Goal: Task Accomplishment & Management: Use online tool/utility

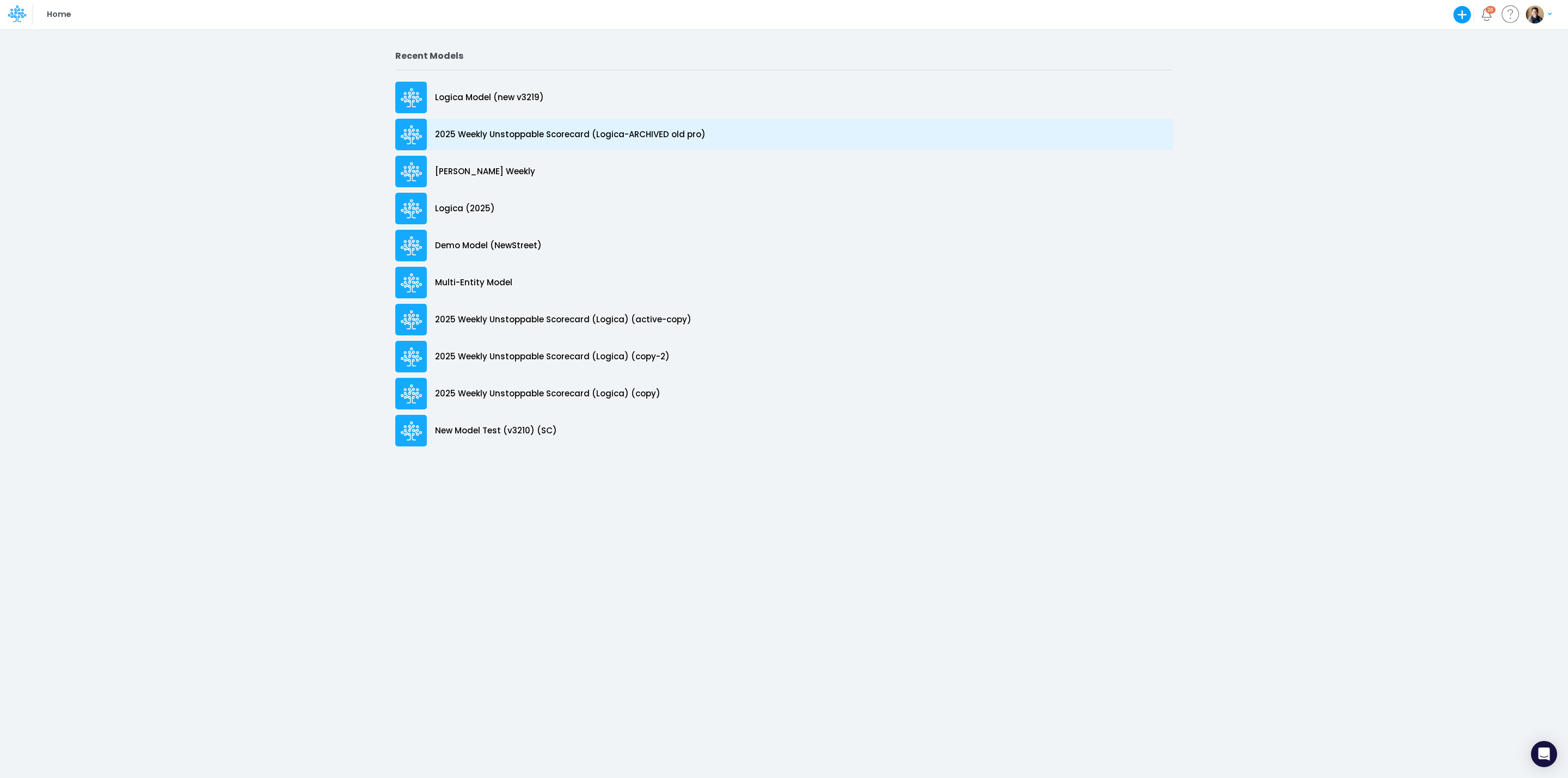
click at [475, 136] on p "2025 Weekly Unstoppable Scorecard (Logica-ARCHIVED old pro)" at bounding box center [570, 135] width 271 height 13
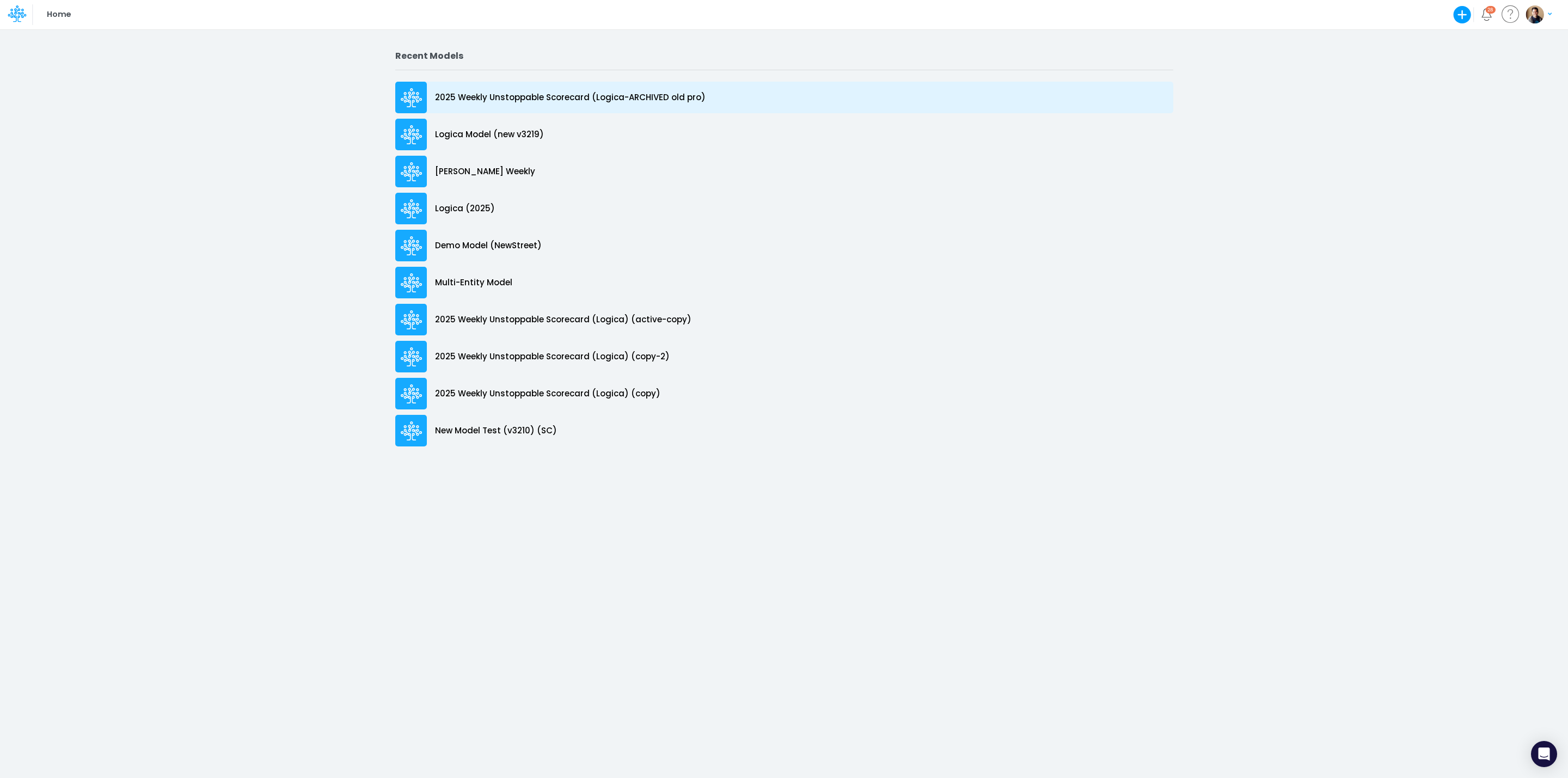
click at [538, 98] on p "2025 Weekly Unstoppable Scorecard (Logica-ARCHIVED old pro)" at bounding box center [570, 97] width 271 height 13
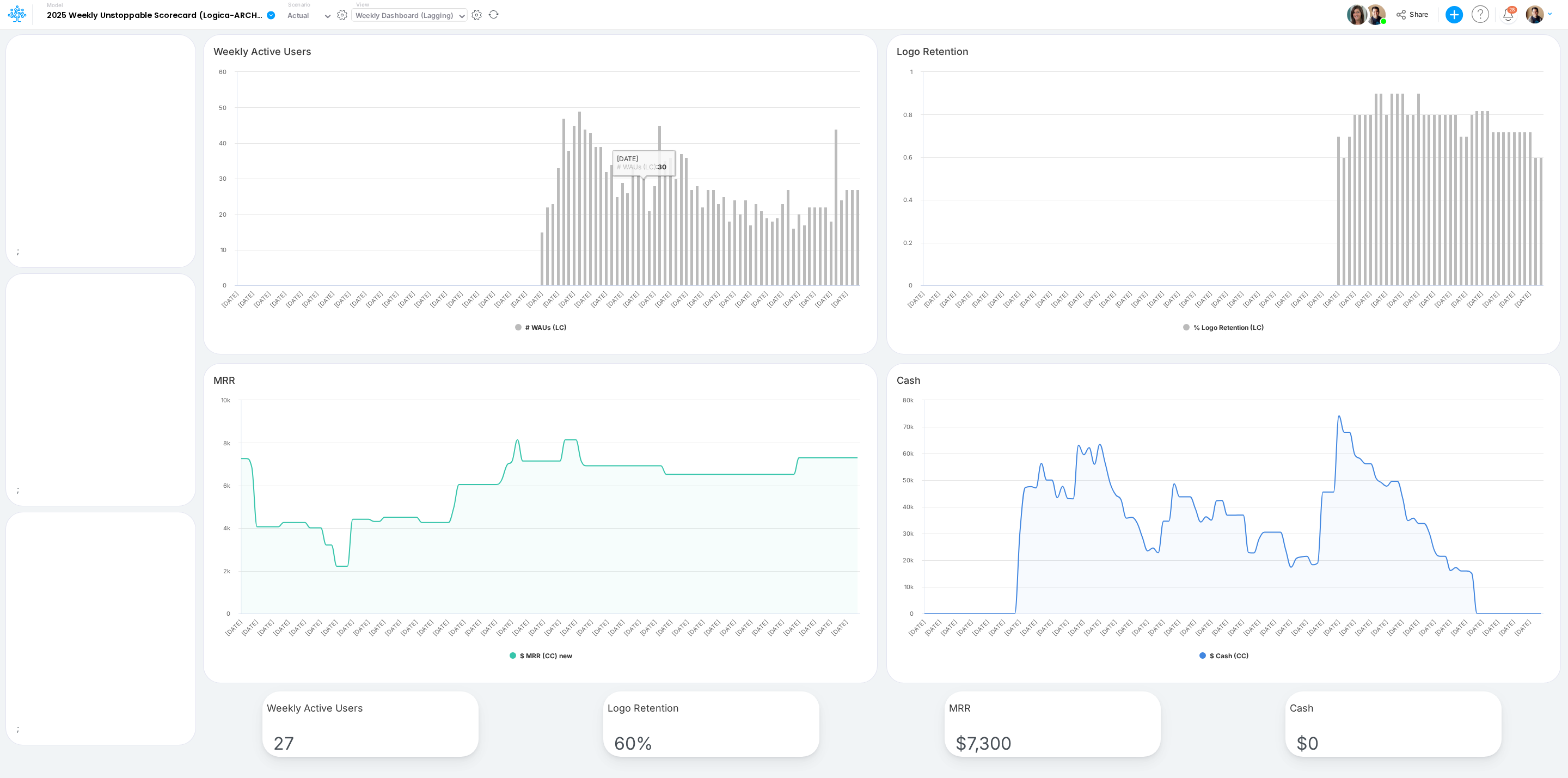
click at [426, 15] on div "Weekly Dashboard (Lagging)" at bounding box center [404, 16] width 97 height 13
type input "input"
click at [458, 41] on div "Weekly Scorecard Inputs (New)" at bounding box center [425, 36] width 147 height 18
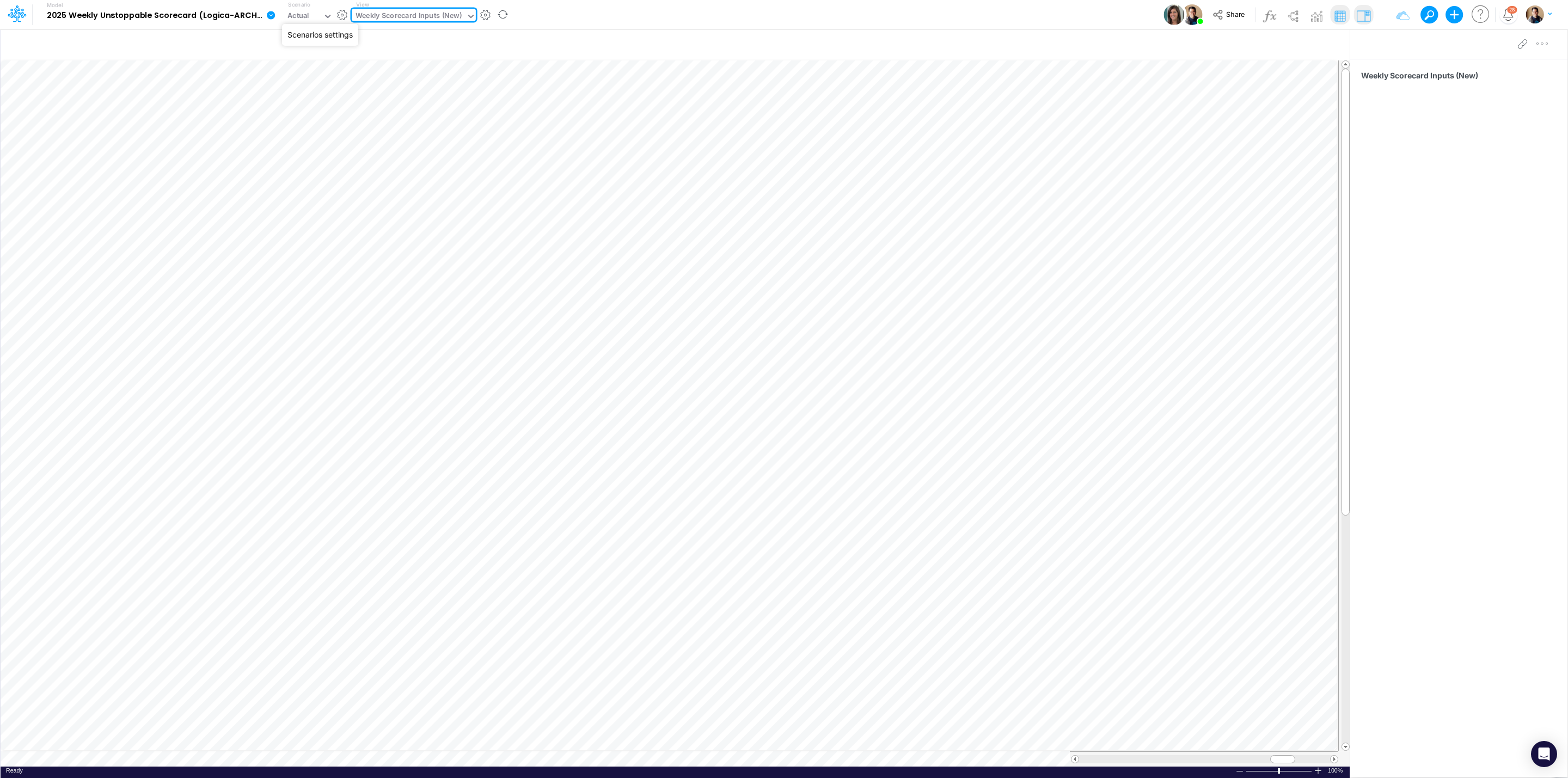
click at [337, 16] on button "button" at bounding box center [342, 15] width 11 height 11
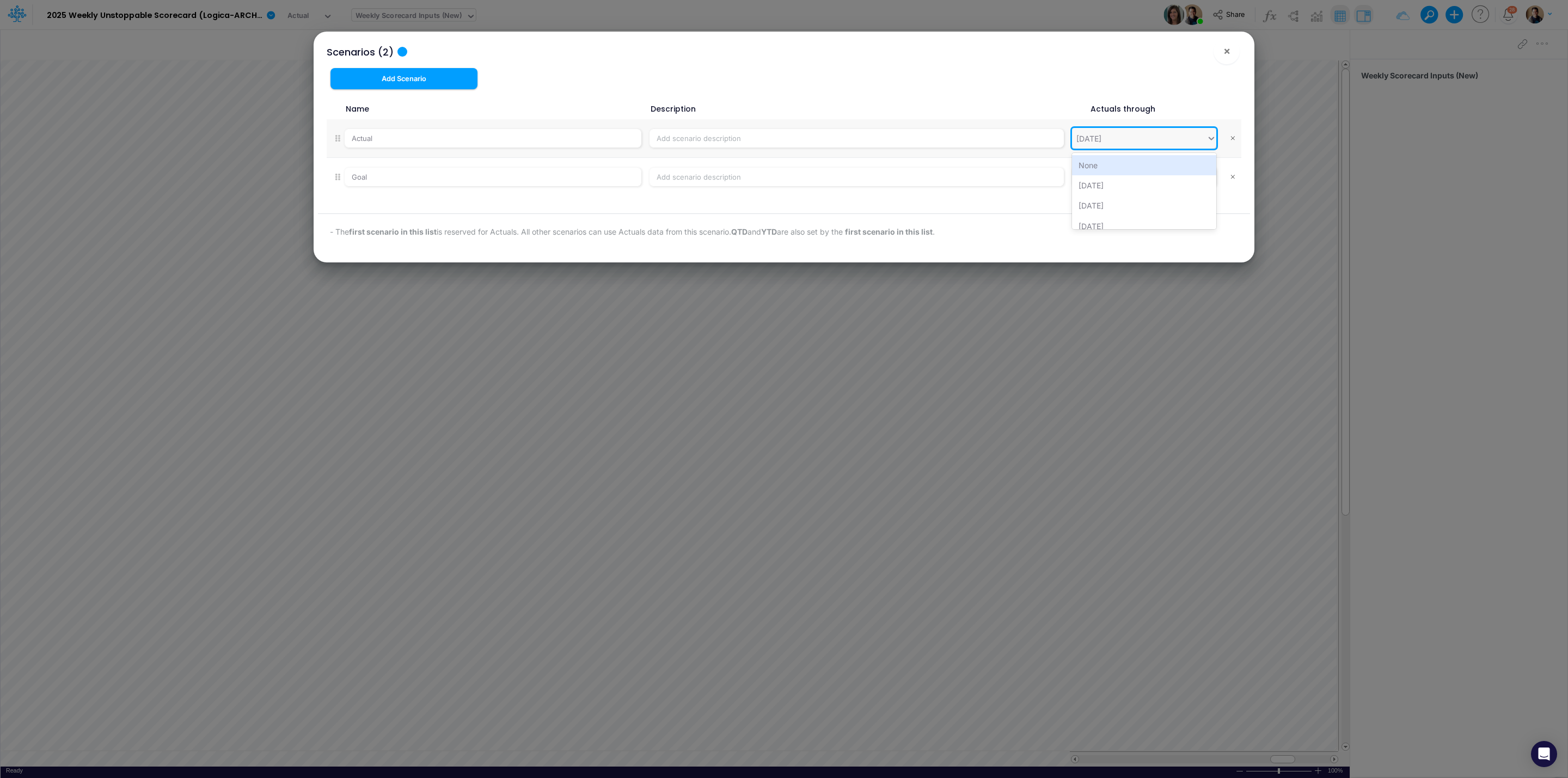
click at [1134, 143] on div "[DATE]" at bounding box center [1139, 138] width 135 height 18
type input "09/28"
click at [1129, 155] on div "[DATE]" at bounding box center [1144, 165] width 144 height 20
click at [1142, 54] on div "Scenarios (2) ×" at bounding box center [784, 50] width 932 height 36
click at [1223, 53] on span "×" at bounding box center [1227, 50] width 7 height 13
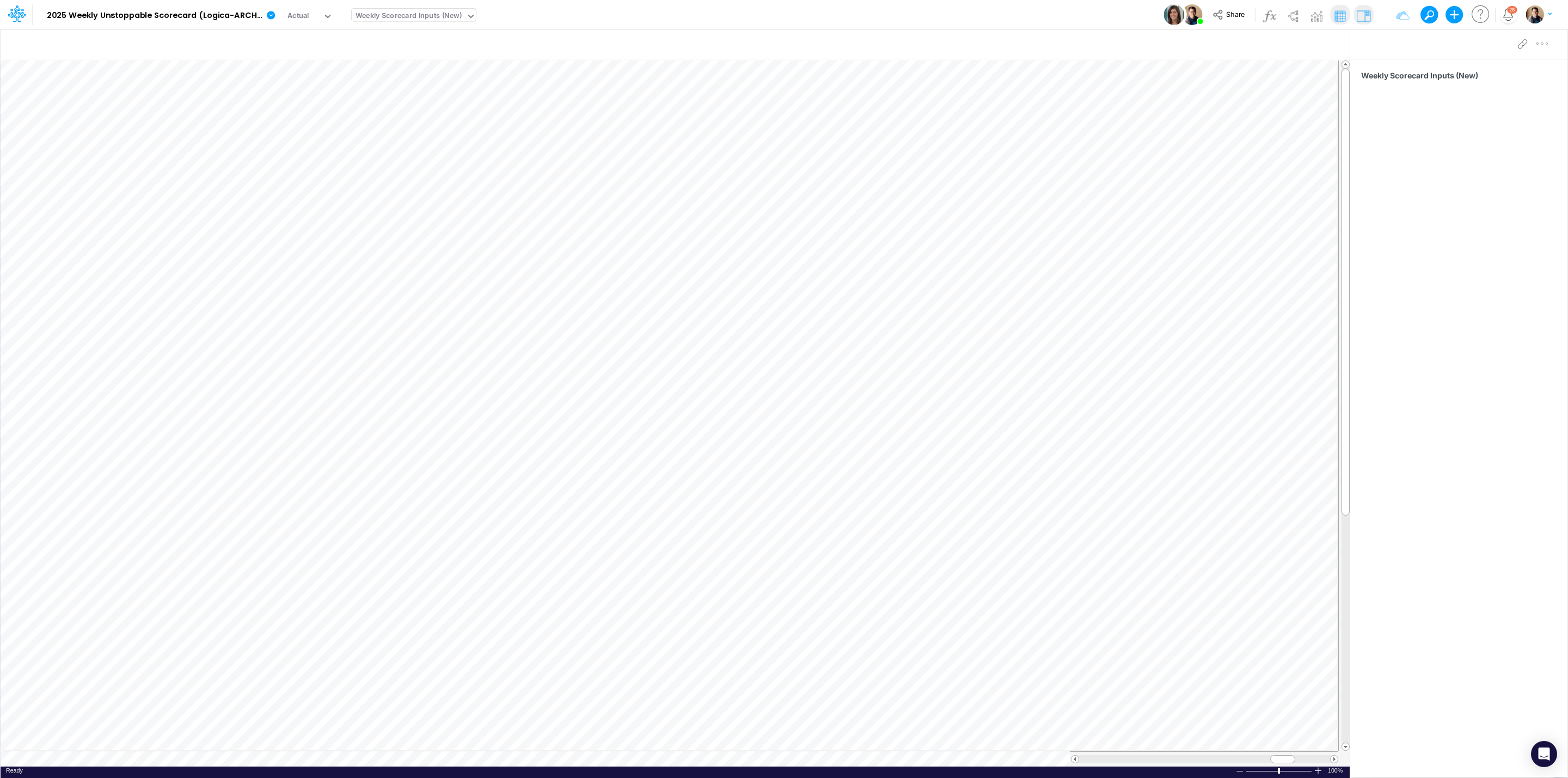
click at [897, 9] on div "Model 2025 Weekly Unstoppable Scorecard (Logica-ARCHIVED old pro) Edit model se…" at bounding box center [784, 15] width 1411 height 29
click at [724, 10] on div "Model 2025 Weekly Unstoppable Scorecard (Logica-ARCHIVED old pro) Edit model se…" at bounding box center [784, 15] width 1411 height 29
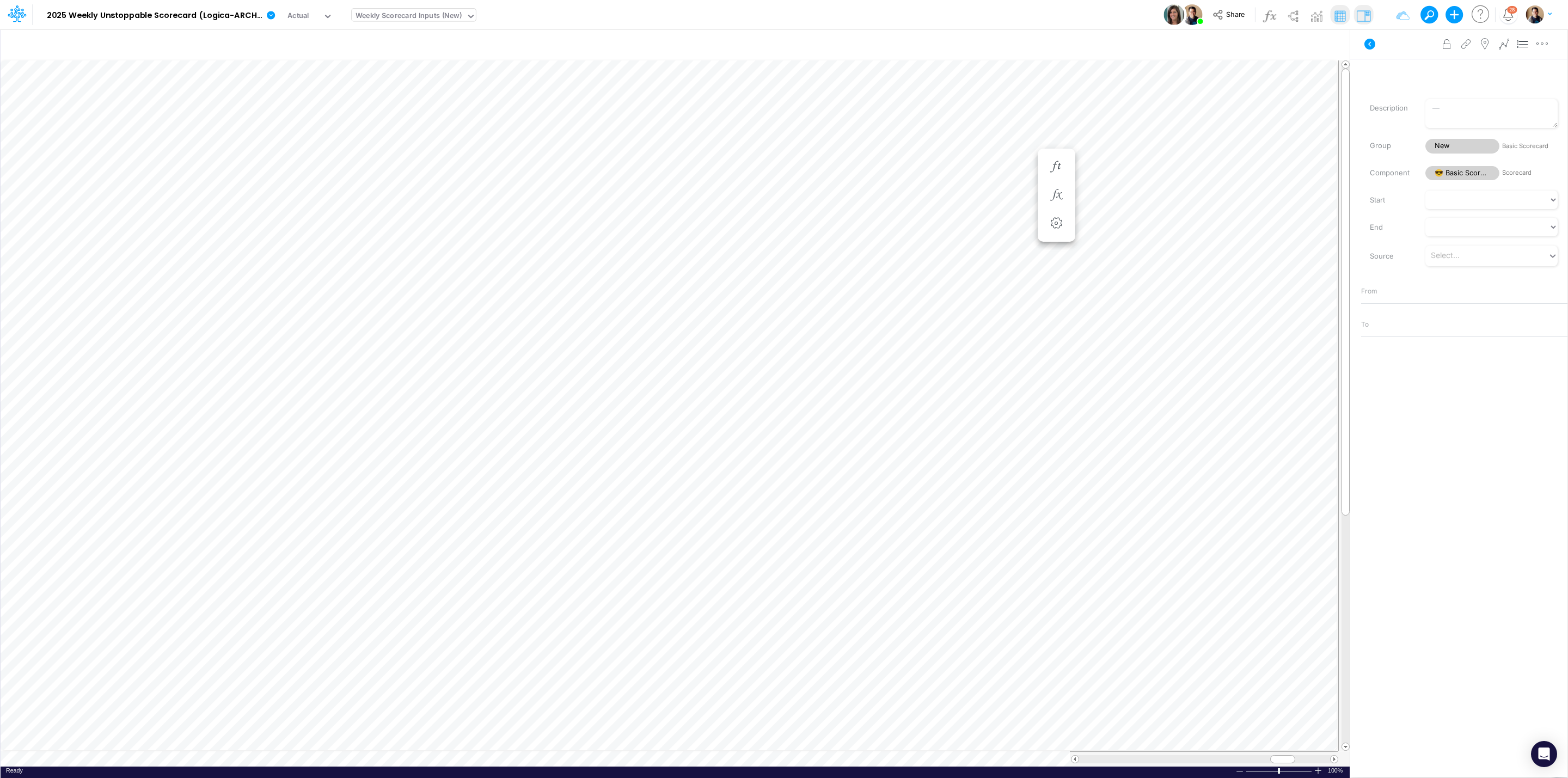
scroll to position [0, 1]
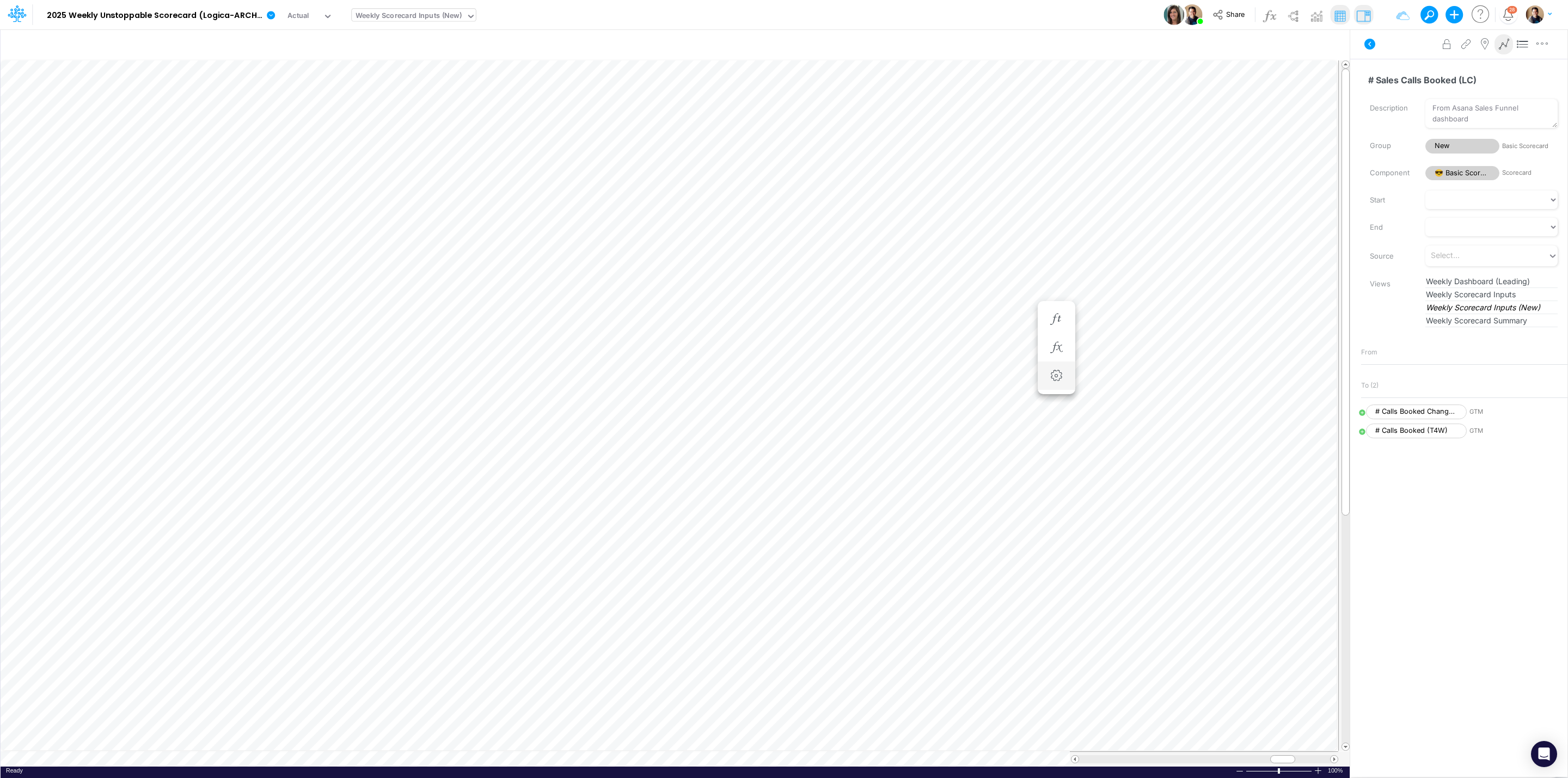
scroll to position [0, 1]
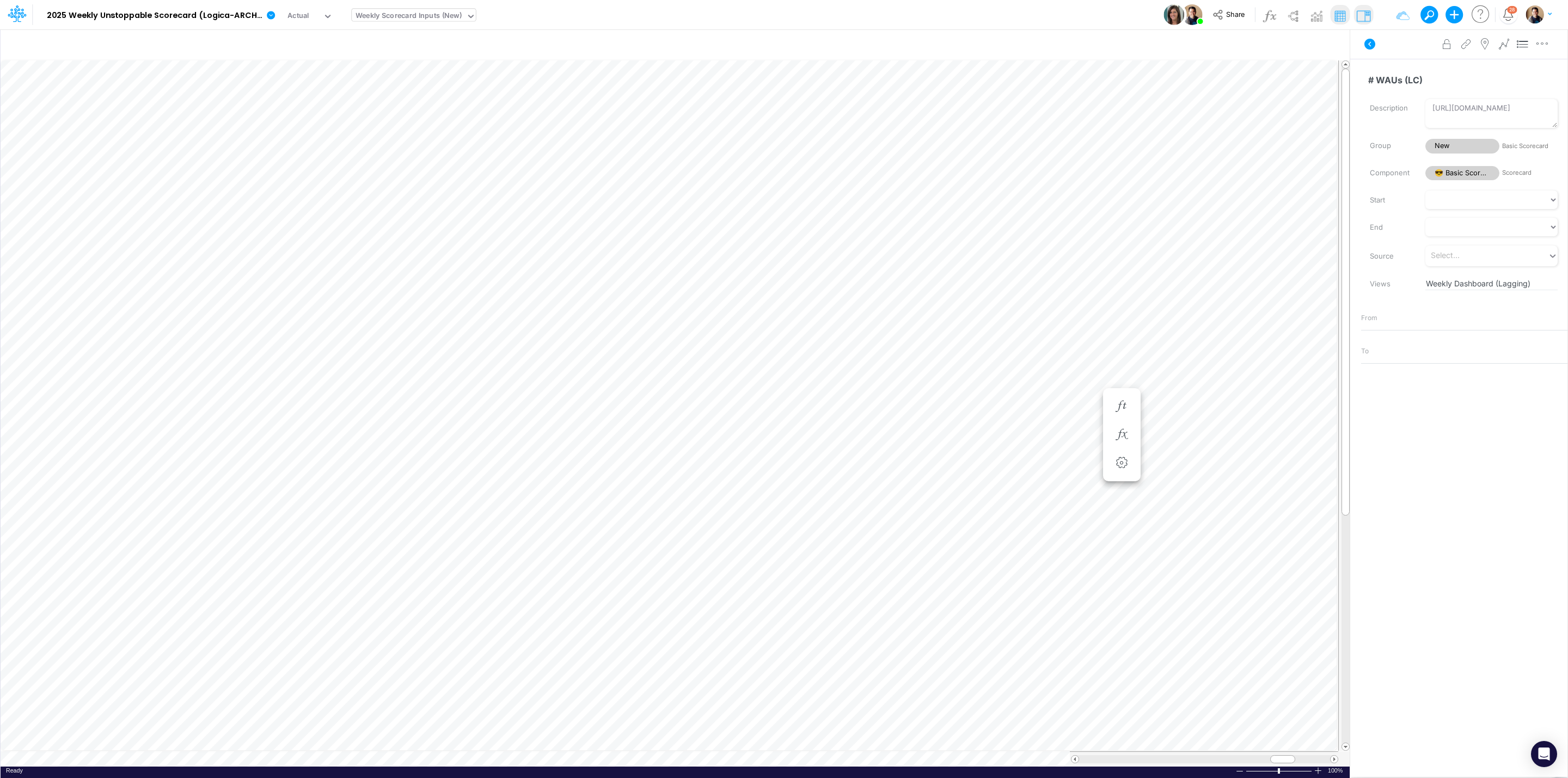
scroll to position [0, 1]
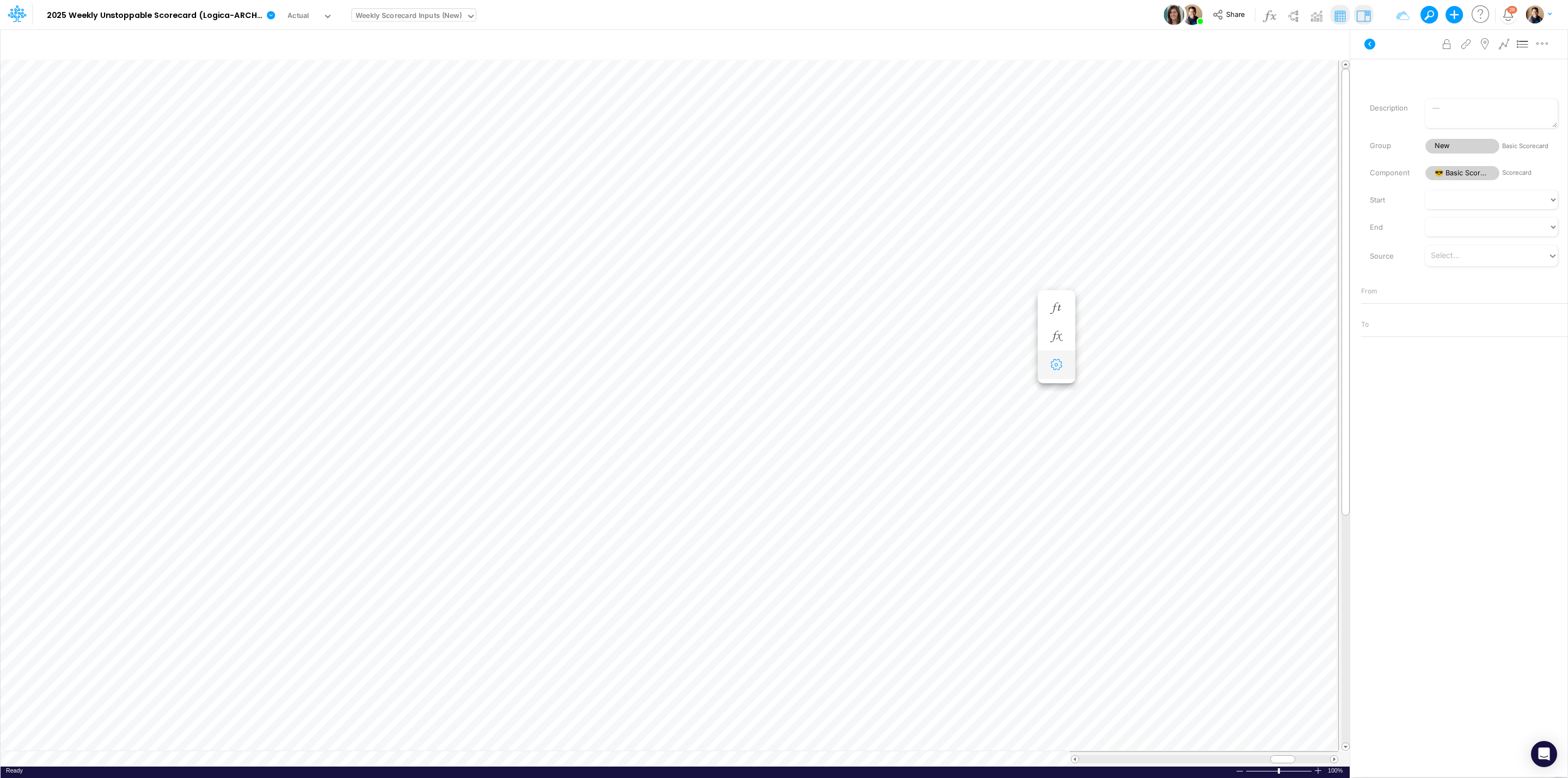
scroll to position [0, 1]
click at [1286, 44] on icon "button" at bounding box center [1288, 45] width 16 height 11
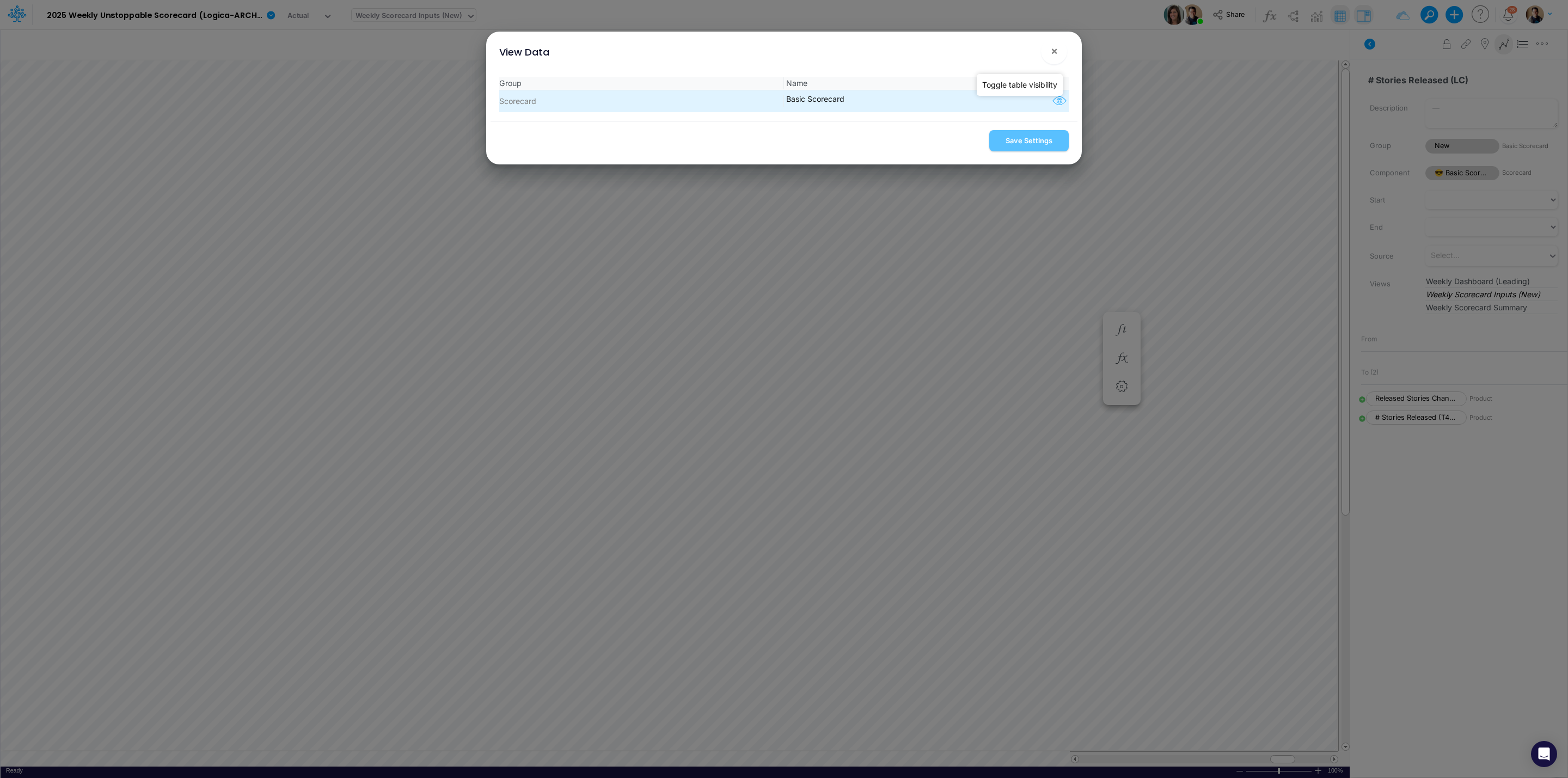
click at [1056, 98] on icon "button" at bounding box center [1059, 101] width 16 height 14
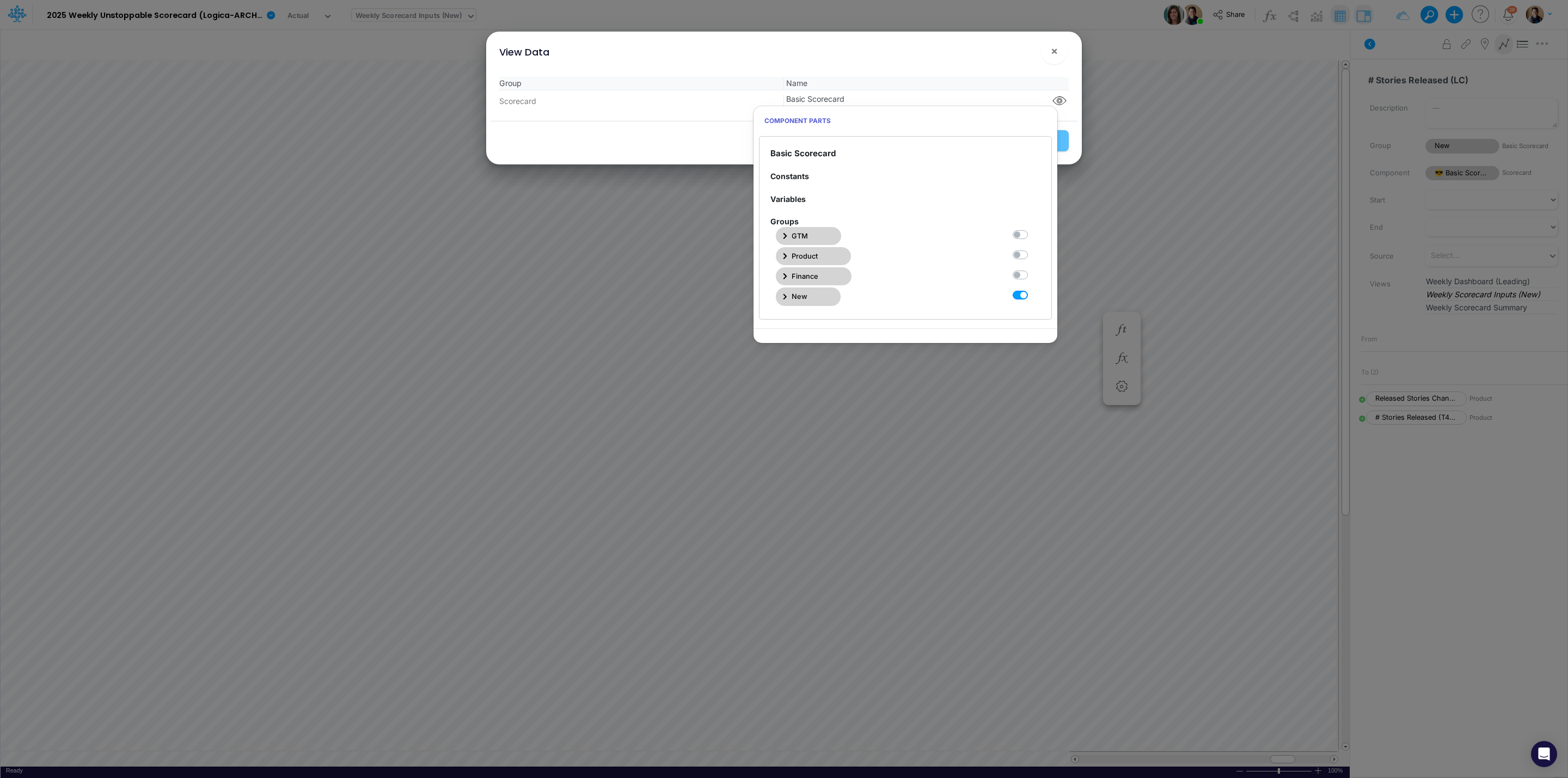
click at [783, 296] on icon "button" at bounding box center [785, 297] width 4 height 7
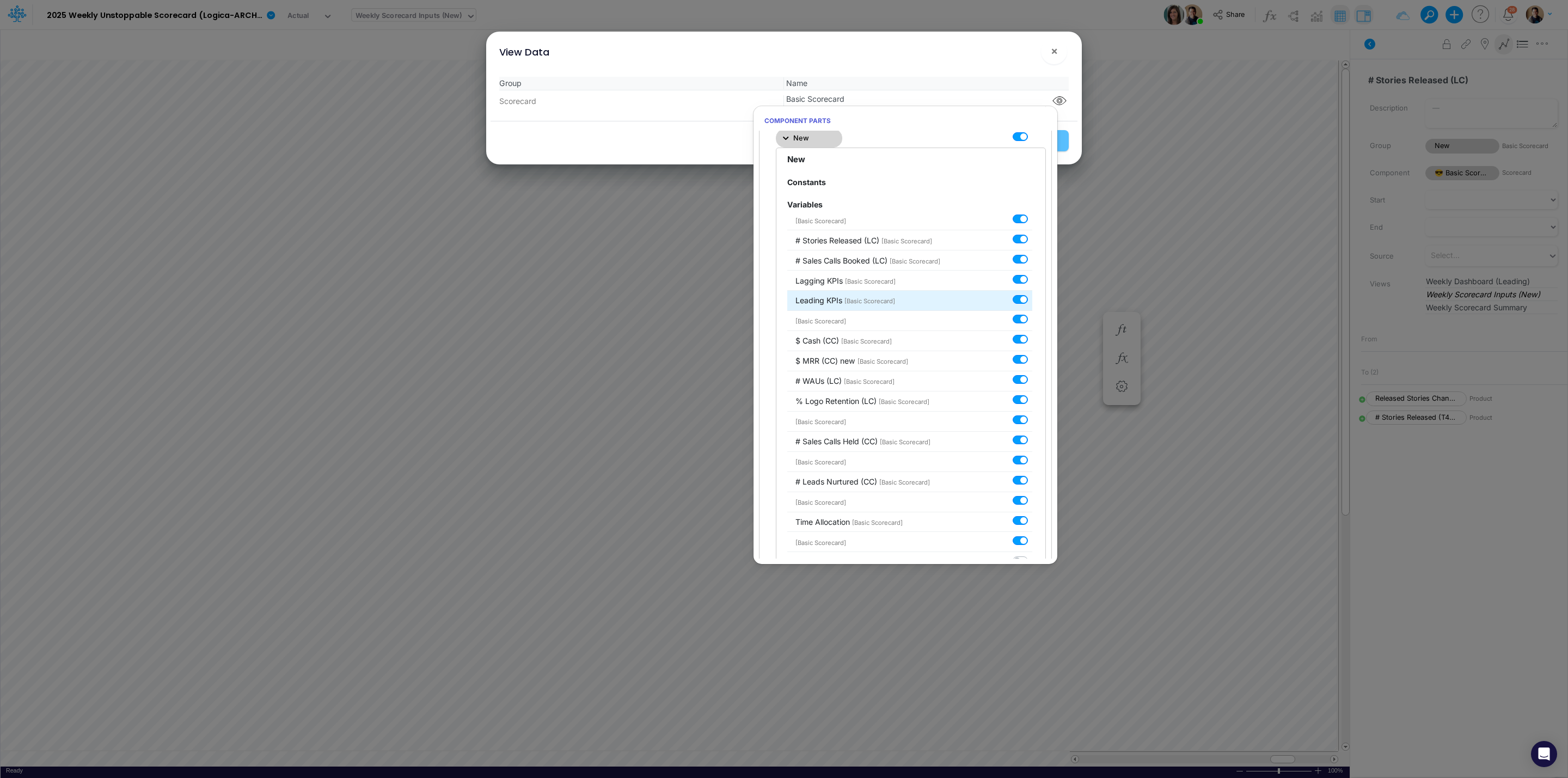
scroll to position [408, 0]
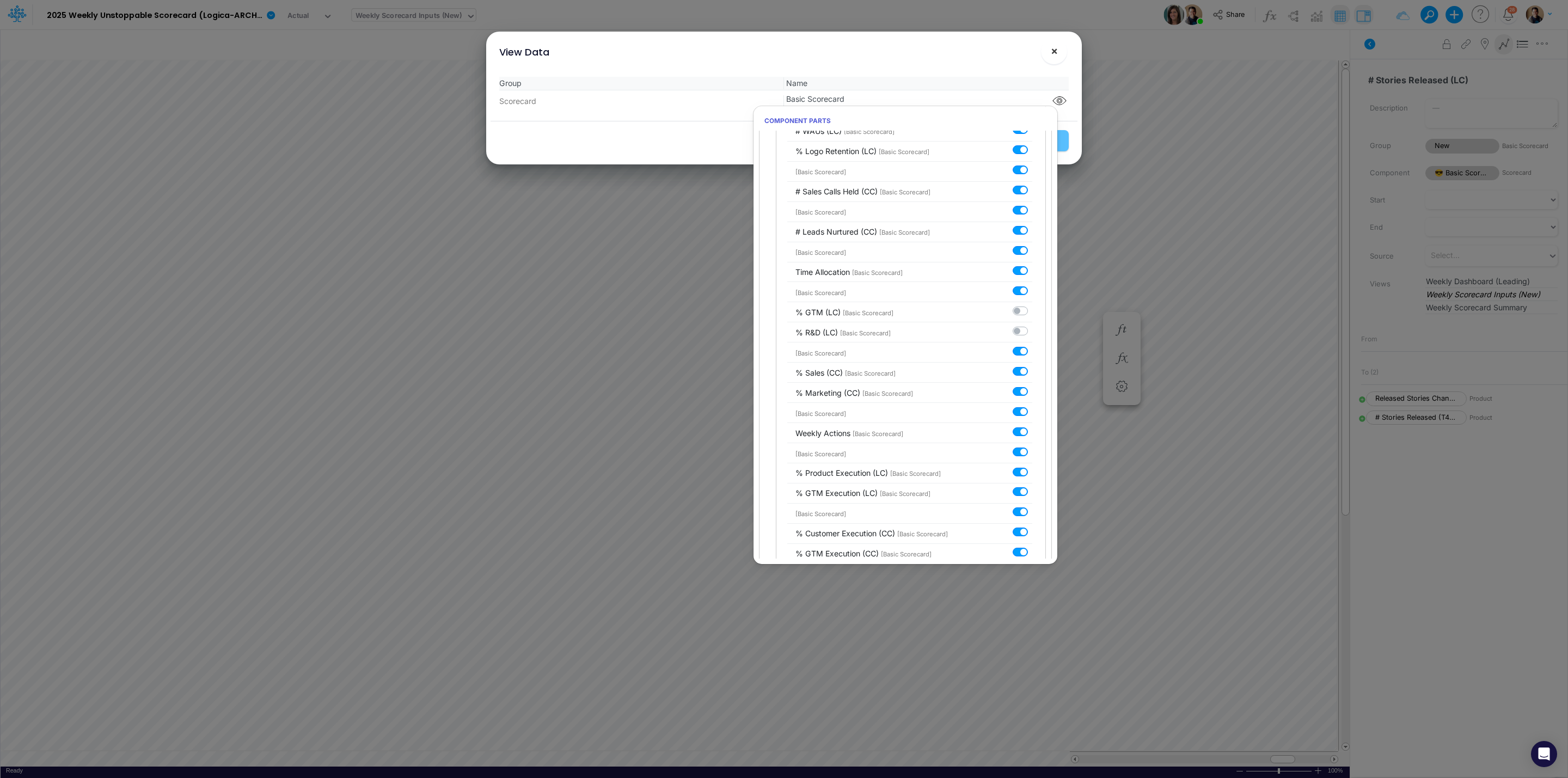
click at [1063, 48] on button "×" at bounding box center [1054, 51] width 26 height 26
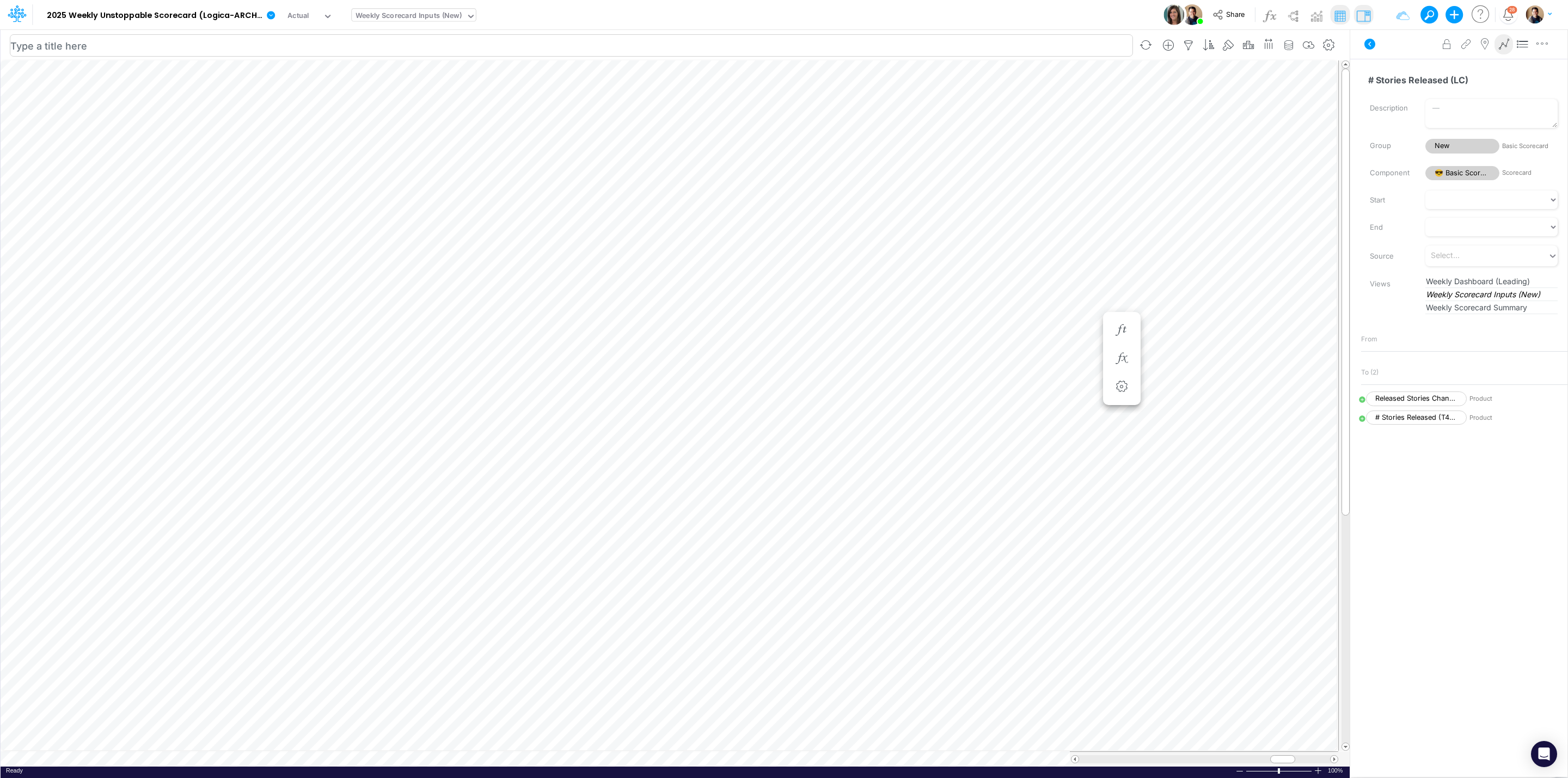
scroll to position [0, 1]
click at [1378, 38] on button at bounding box center [1370, 44] width 26 height 19
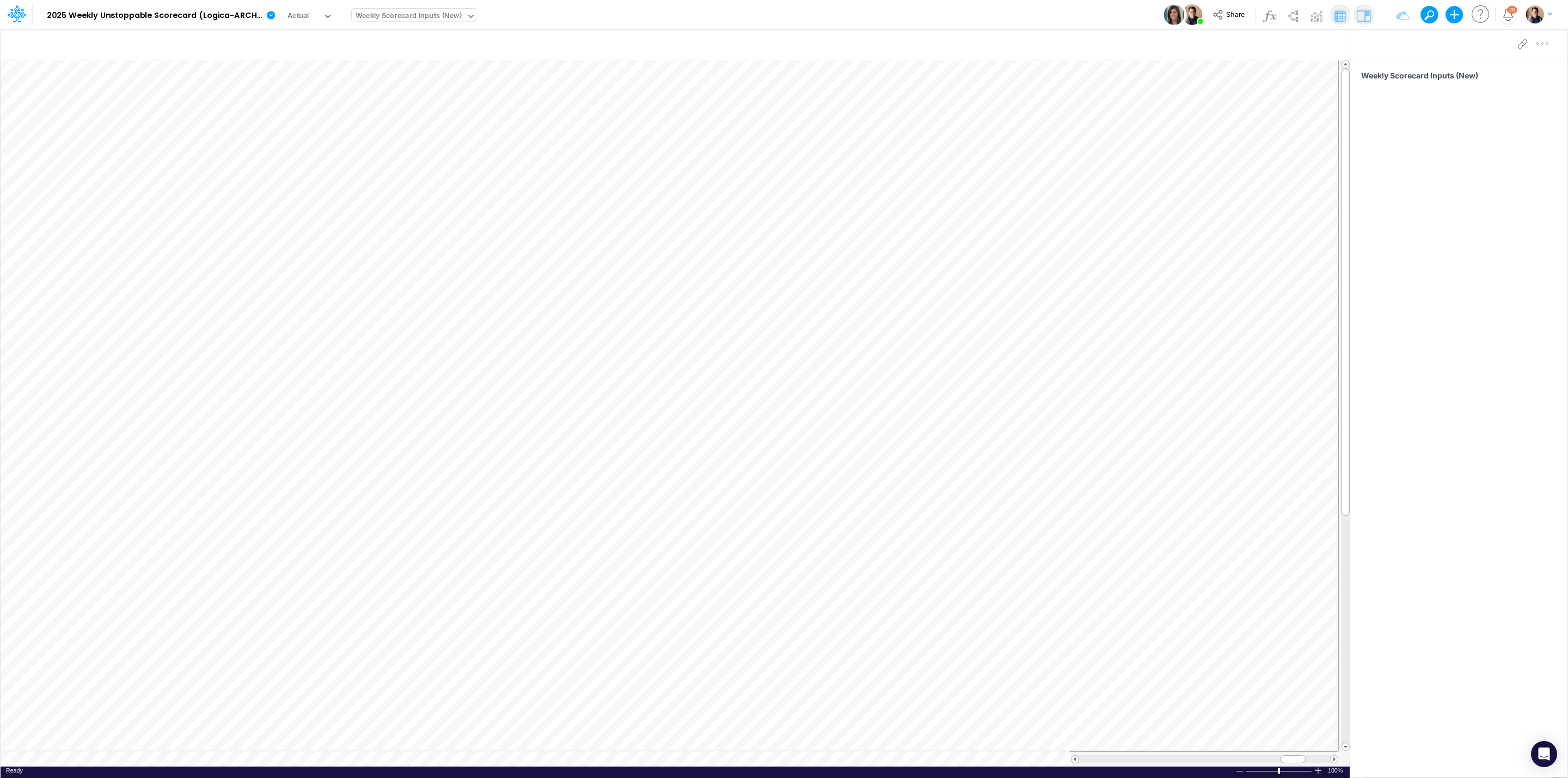
scroll to position [0, 1]
click at [1372, 42] on icon at bounding box center [1370, 44] width 11 height 11
click at [1075, 760] on span at bounding box center [1075, 759] width 7 height 7
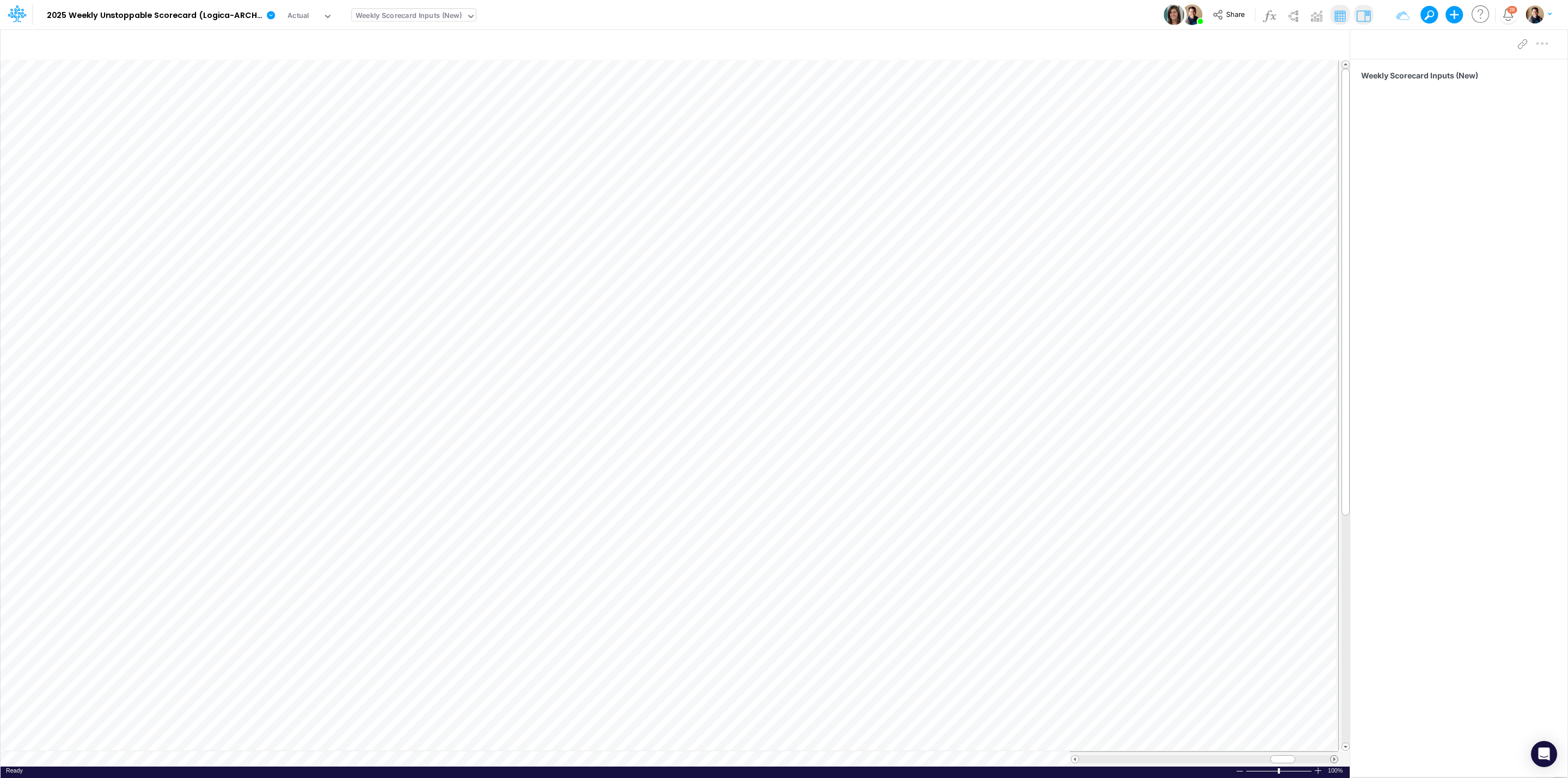
click at [1335, 761] on span at bounding box center [1334, 759] width 7 height 7
click at [1335, 760] on span at bounding box center [1334, 759] width 7 height 7
click at [1333, 758] on span at bounding box center [1334, 759] width 7 height 7
click at [1077, 758] on span at bounding box center [1075, 759] width 7 height 7
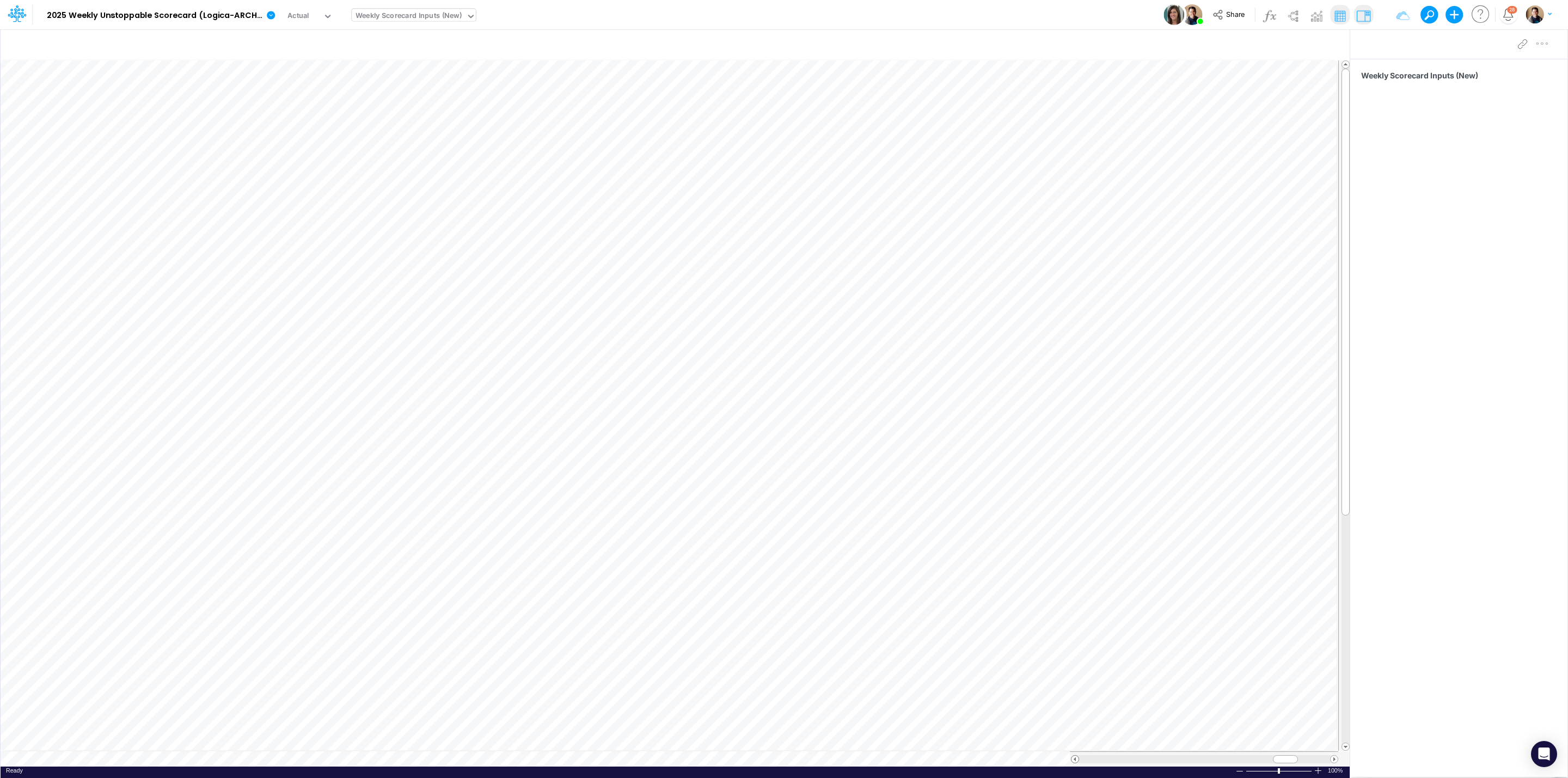
click at [1077, 758] on span at bounding box center [1075, 759] width 7 height 7
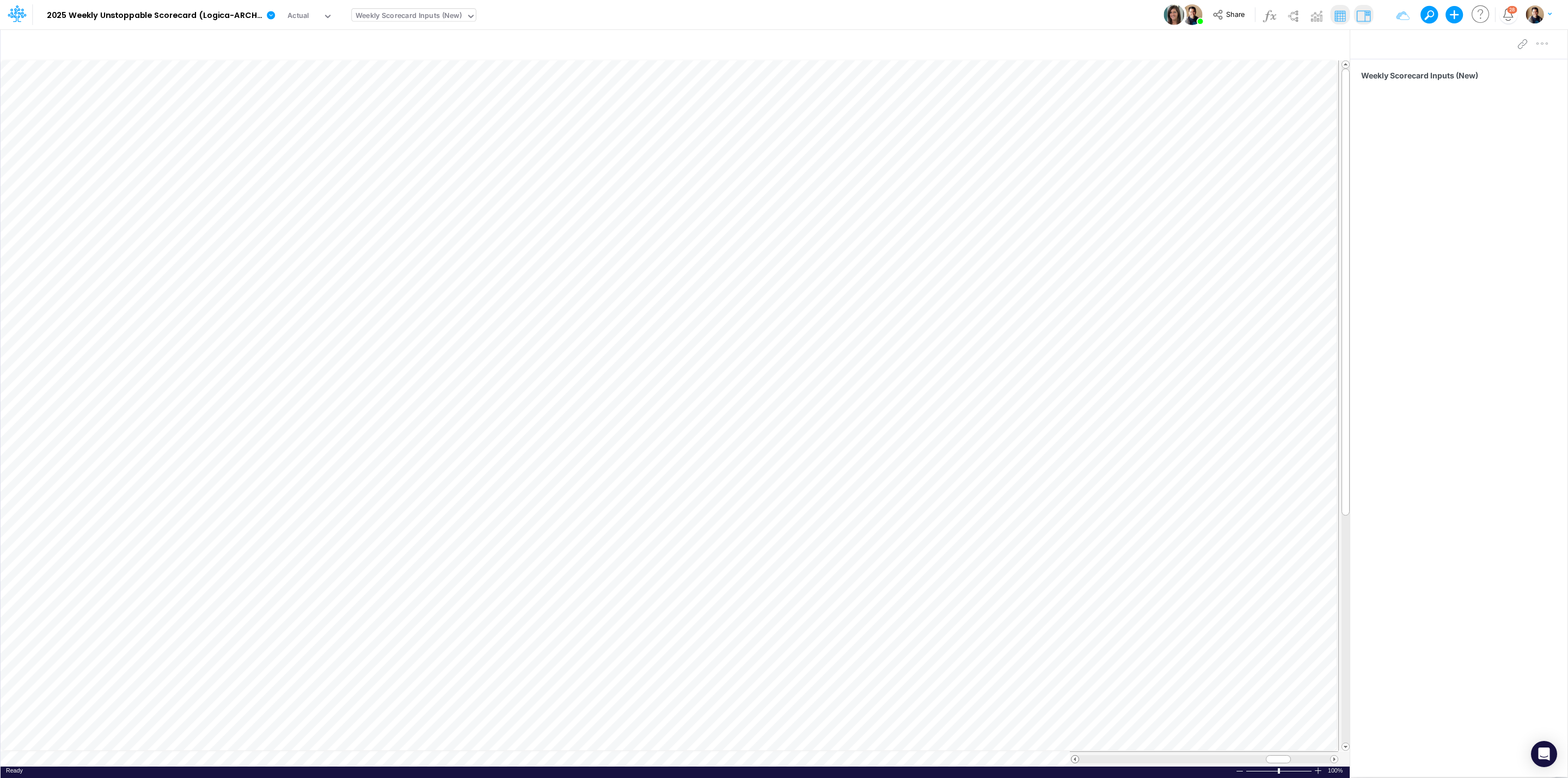
click at [1077, 758] on span at bounding box center [1075, 759] width 7 height 7
drag, startPoint x: 1077, startPoint y: 758, endPoint x: 1118, endPoint y: 763, distance: 41.3
click at [1077, 758] on span at bounding box center [1075, 759] width 7 height 7
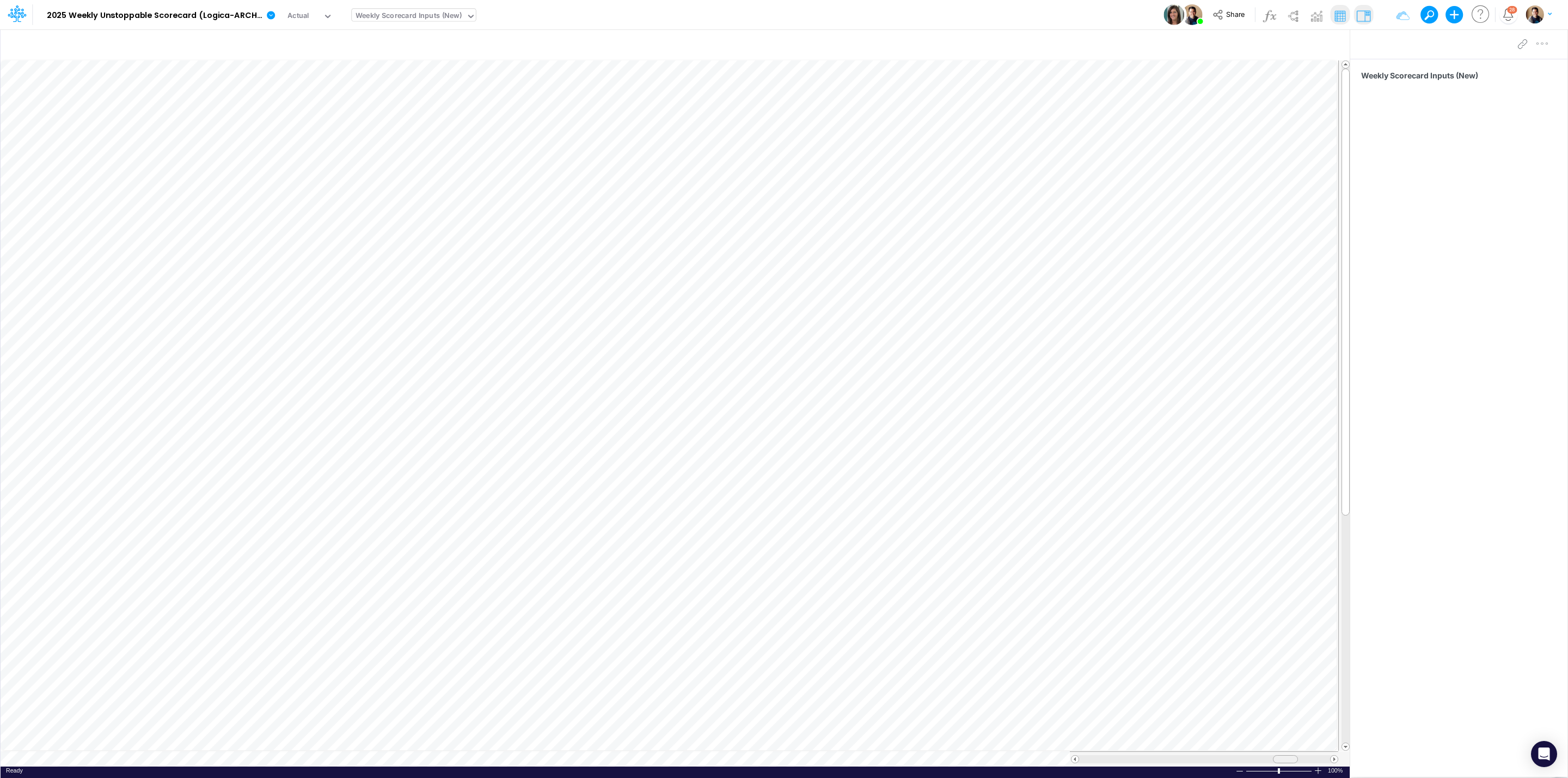
drag, startPoint x: 1274, startPoint y: 758, endPoint x: 1286, endPoint y: 759, distance: 12.0
click at [1286, 759] on span at bounding box center [1285, 759] width 7 height 7
click at [1333, 759] on span at bounding box center [1334, 759] width 7 height 7
click at [1078, 758] on span at bounding box center [1075, 759] width 7 height 7
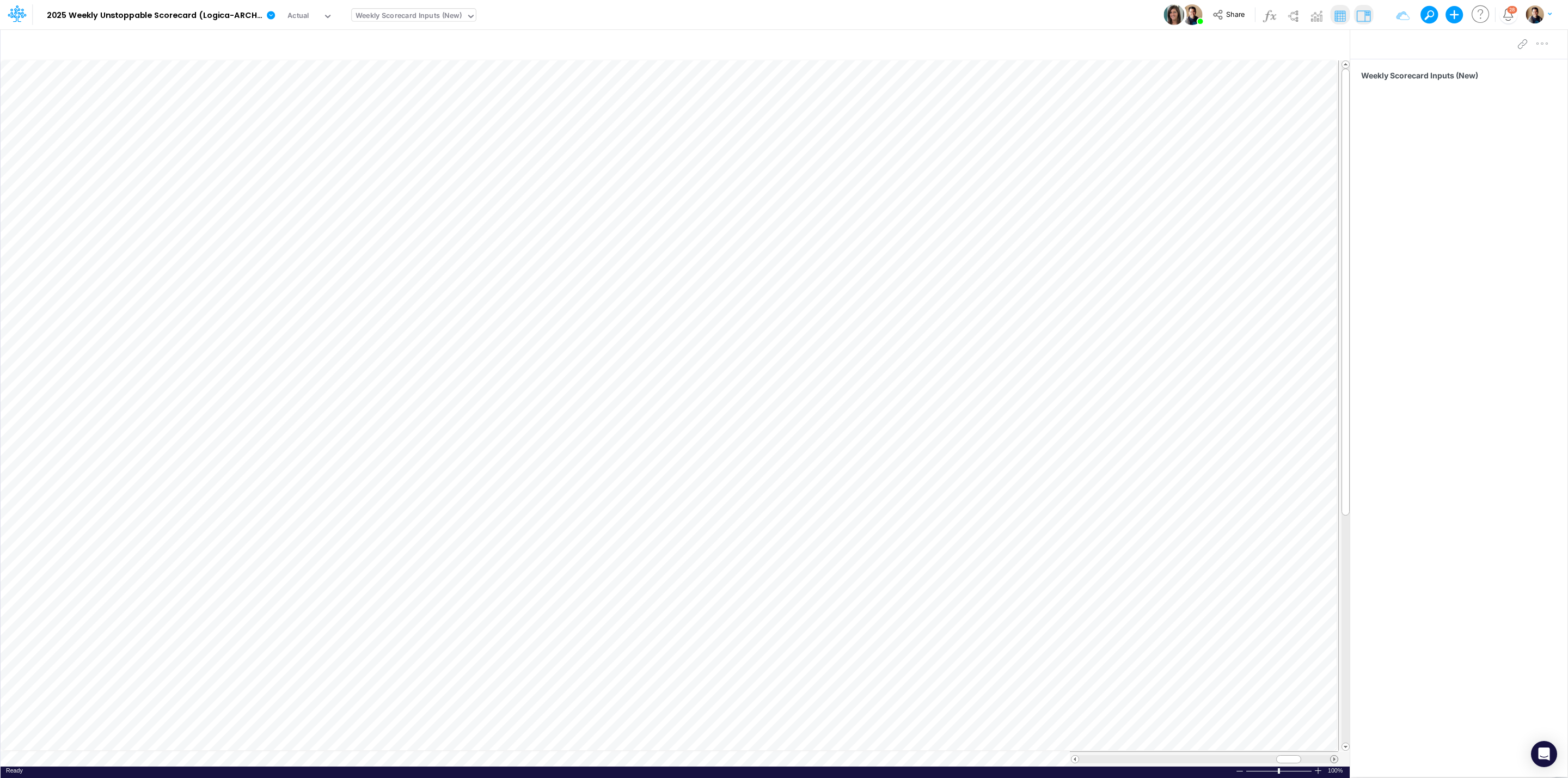
click at [1336, 761] on span at bounding box center [1334, 759] width 7 height 7
